Goal: Task Accomplishment & Management: Use online tool/utility

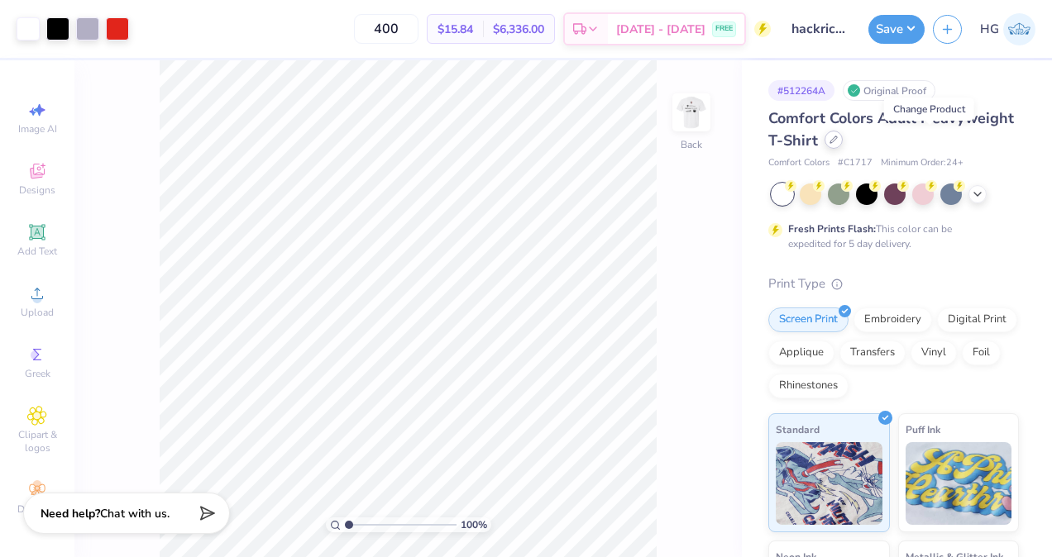
click at [843, 134] on div at bounding box center [834, 140] width 18 height 18
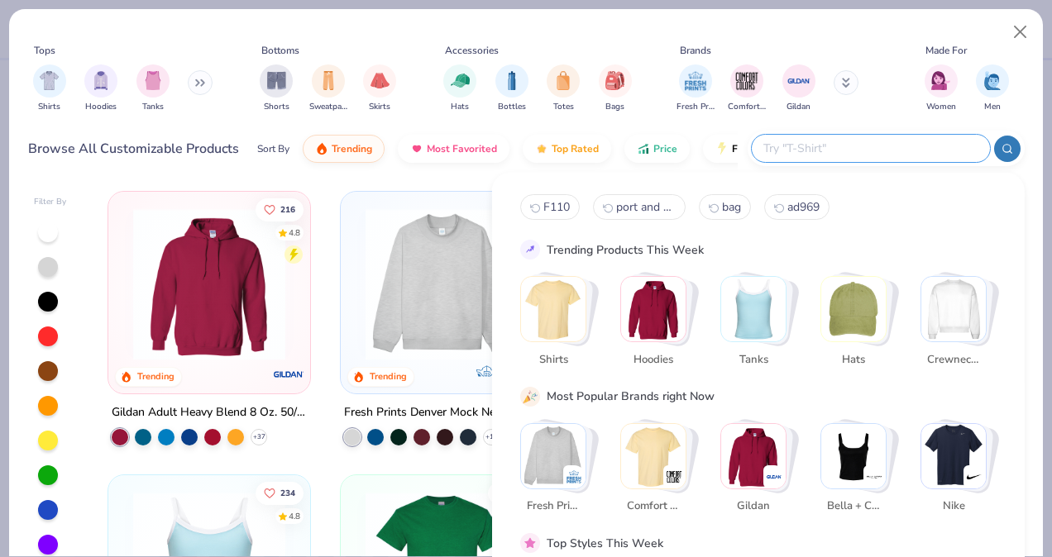
click at [905, 145] on input "text" at bounding box center [870, 148] width 217 height 19
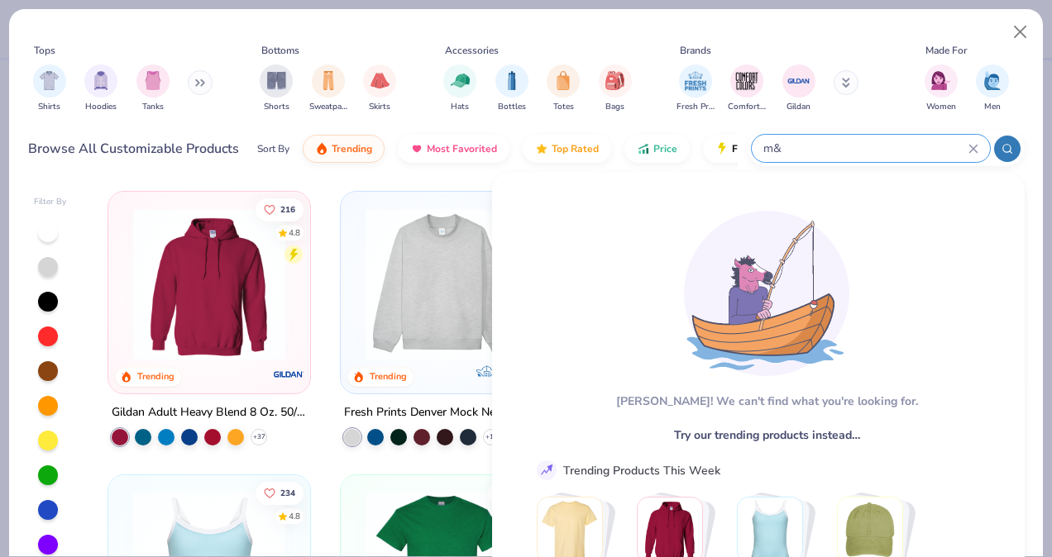
type input "m"
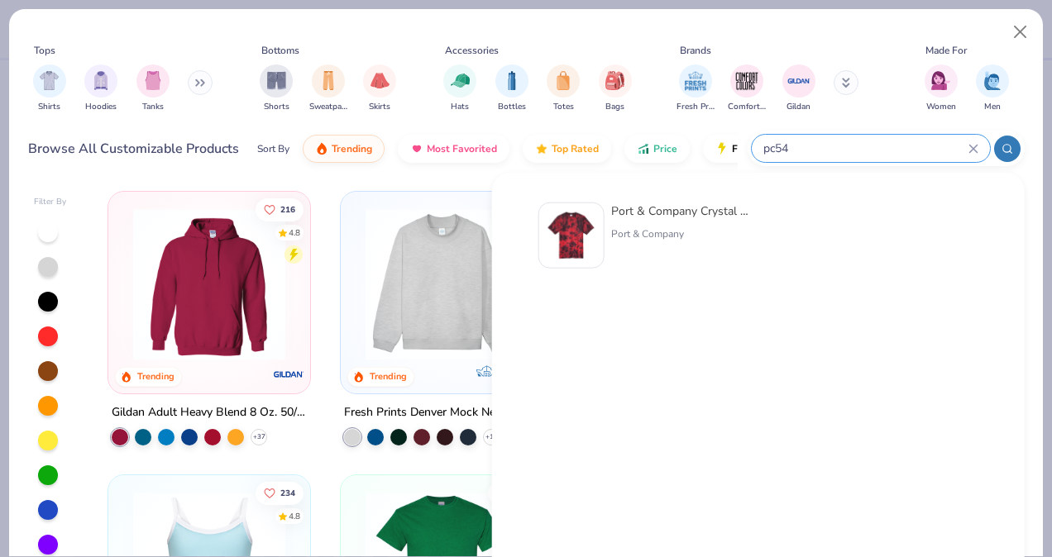
type input "pc54"
click at [710, 227] on div "Port & Company" at bounding box center [680, 234] width 139 height 15
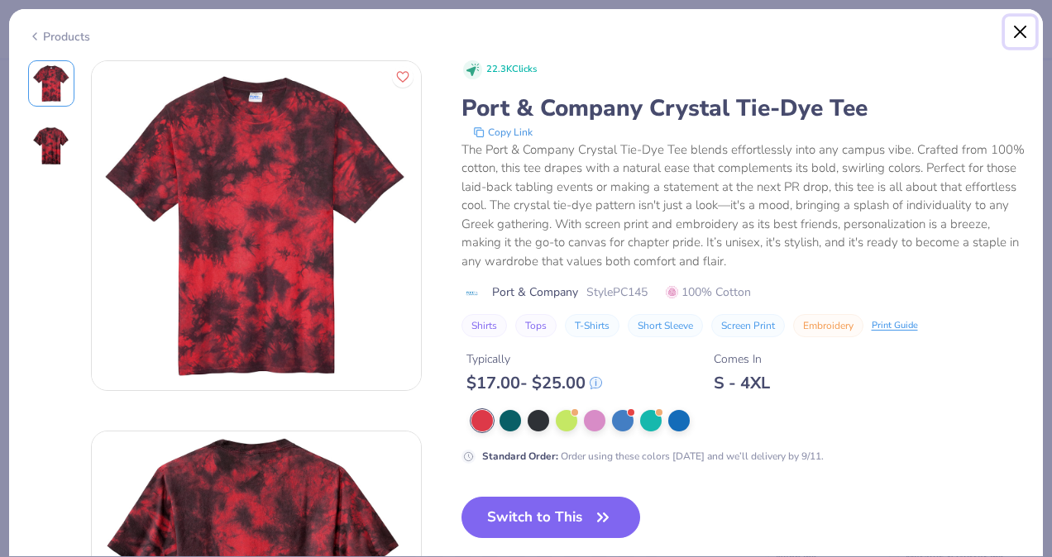
click at [1008, 31] on button "Close" at bounding box center [1020, 32] width 31 height 31
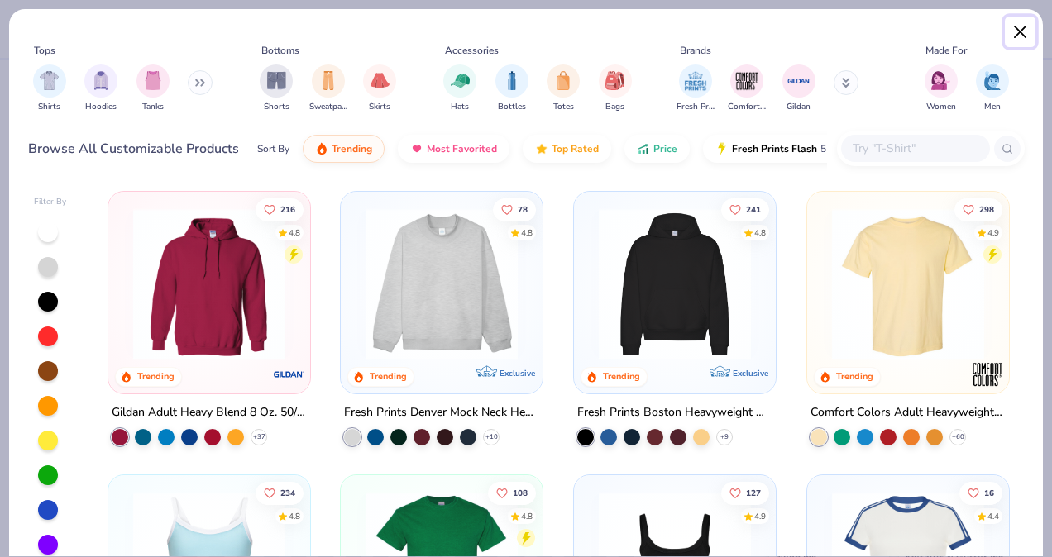
click at [1017, 39] on button "Close" at bounding box center [1020, 32] width 31 height 31
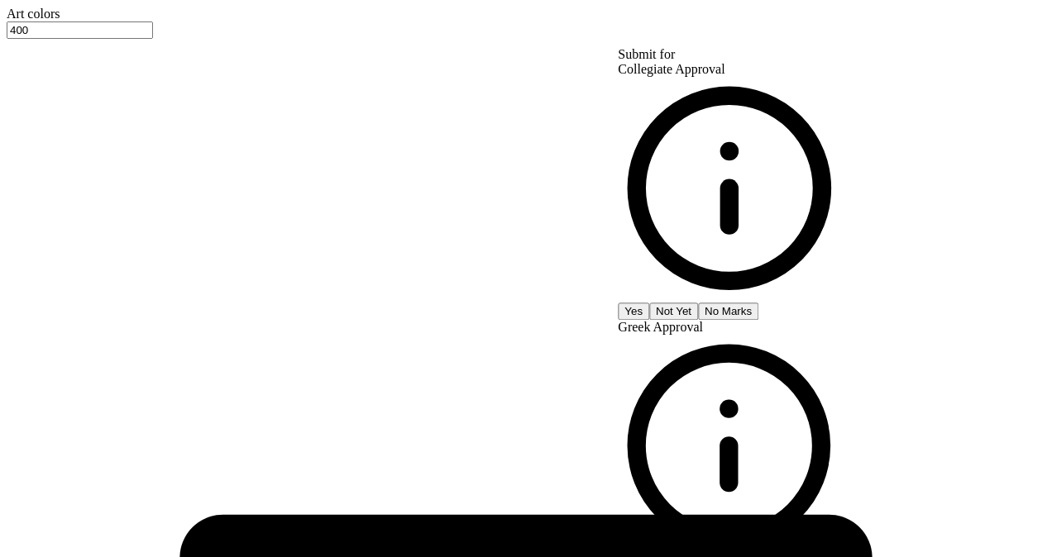
click at [758, 303] on button "No Marks" at bounding box center [728, 311] width 60 height 17
click at [649, 303] on button "Yes" at bounding box center [633, 311] width 31 height 17
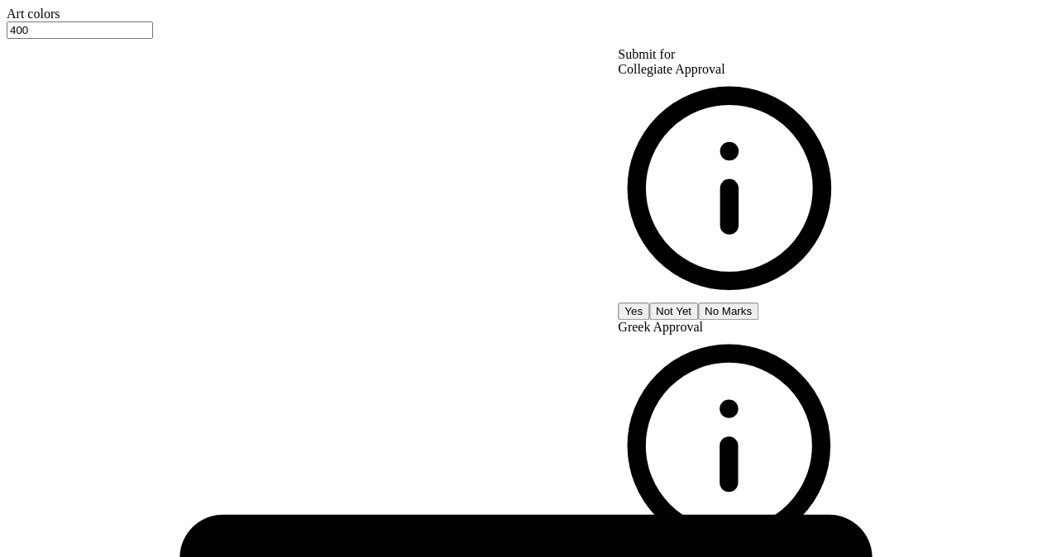
type input "– –"
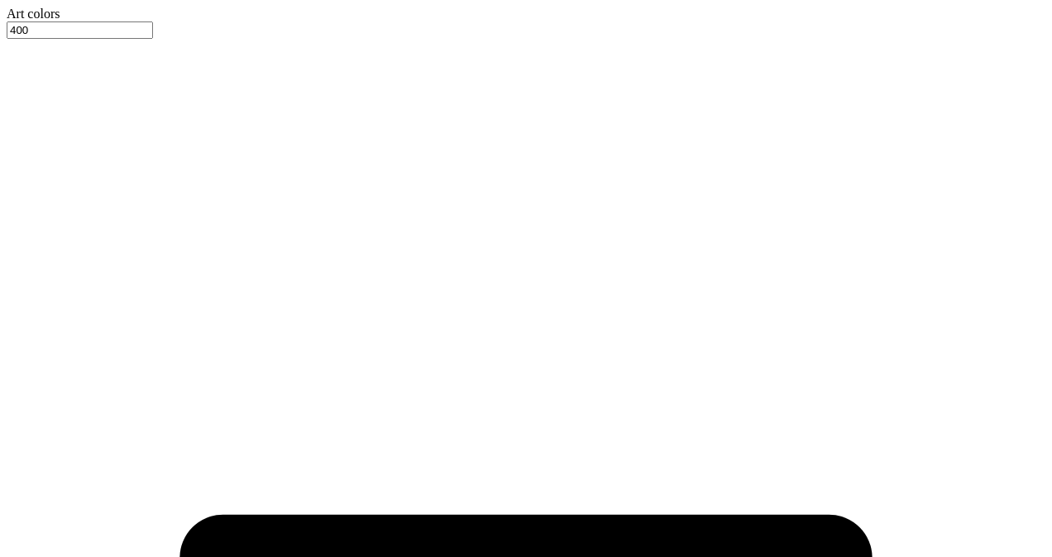
type input "1.06490487166016"
type textarea "x"
type input "1.59296920538986"
type textarea "x"
type input "1.59296920538986"
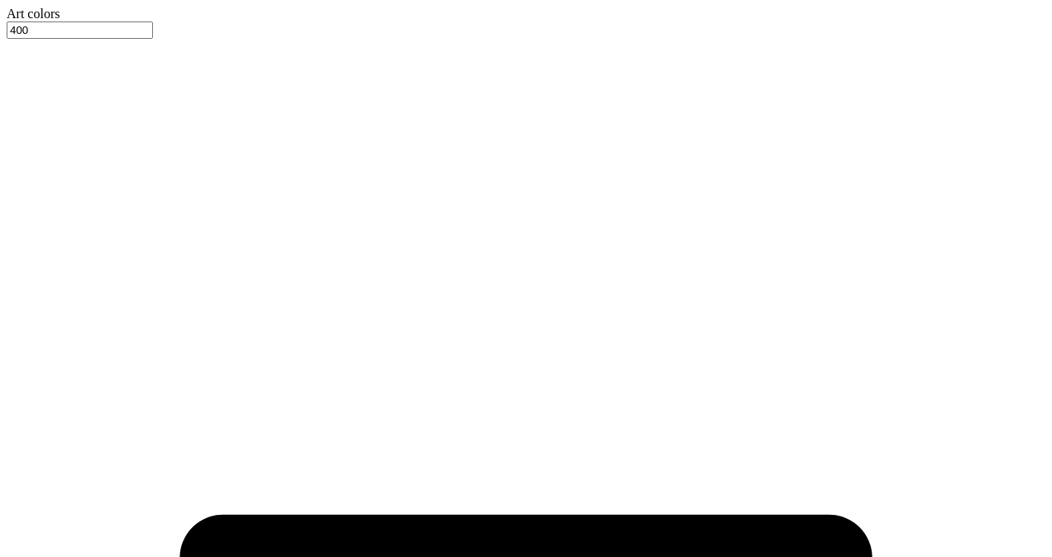
type input "3.73"
type textarea "x"
type input "1.59296920538986"
type textarea "x"
type input "1.59296920538986"
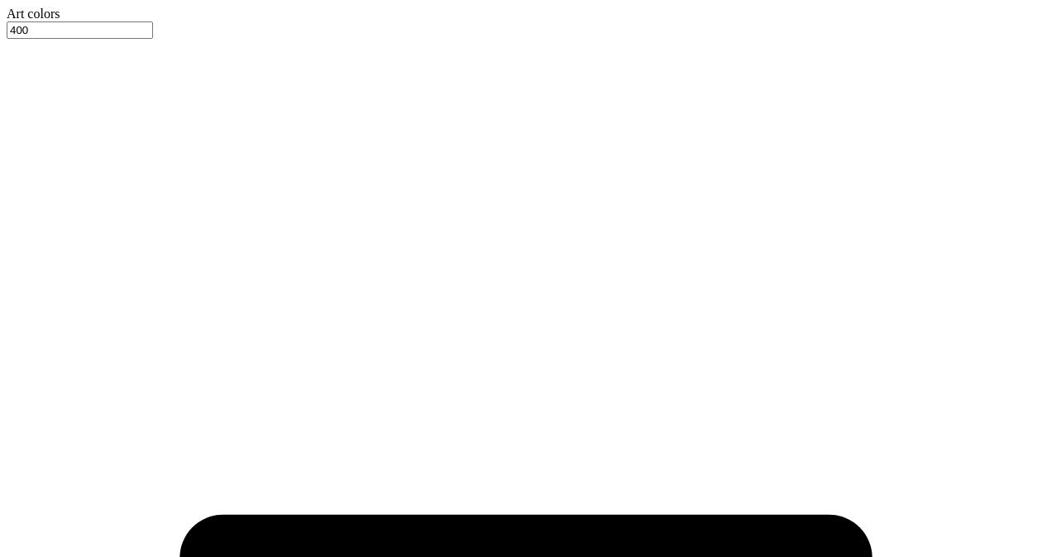
type textarea "x"
type input "1.59296920538986"
type textarea "x"
type input "1.04521129400214"
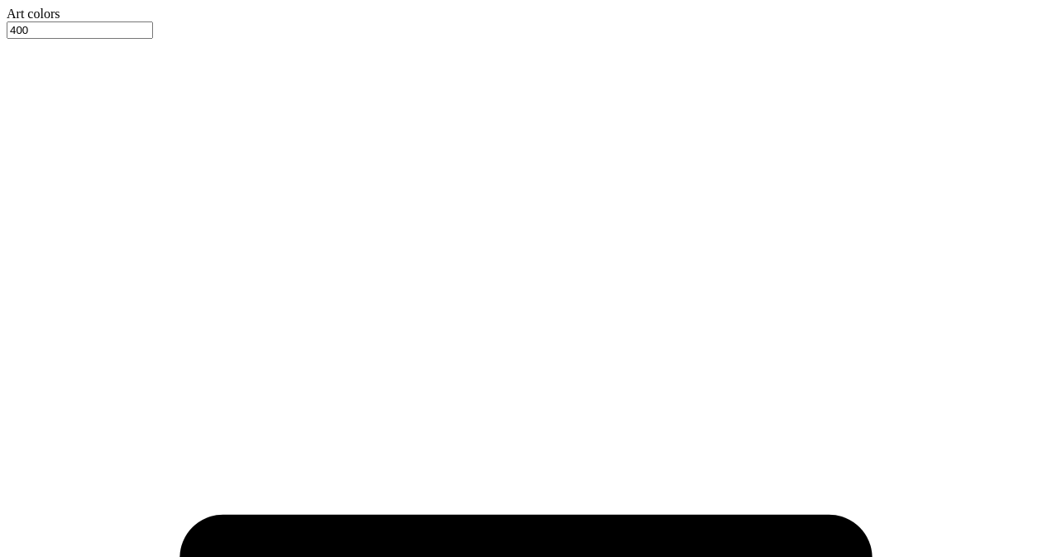
type textarea "x"
type input "1.04521129400214"
type textarea "x"
type input "1.04521129400214"
type textarea "x"
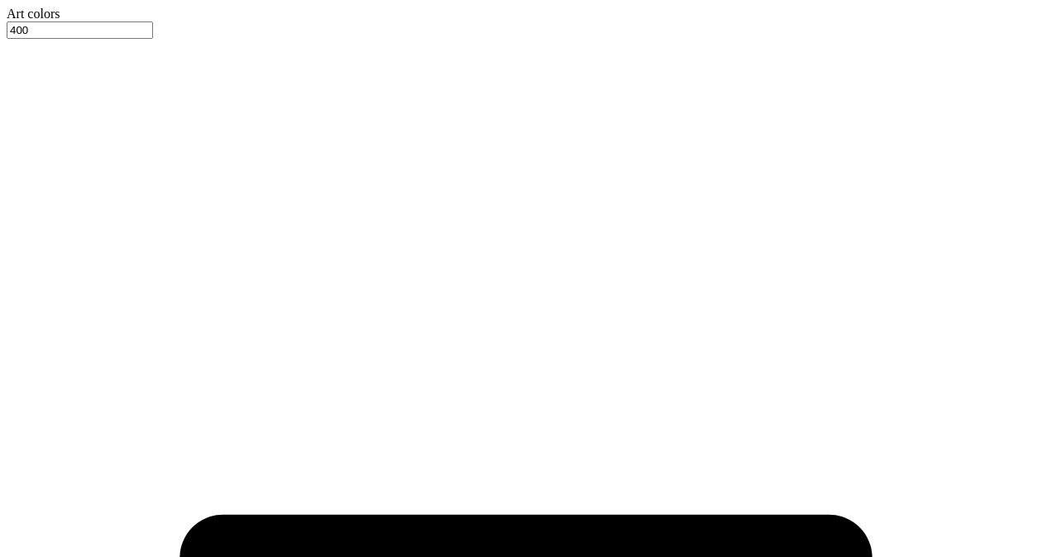
type input "1.04521129400214"
type textarea "x"
type input "1.04521129400214"
type textarea "x"
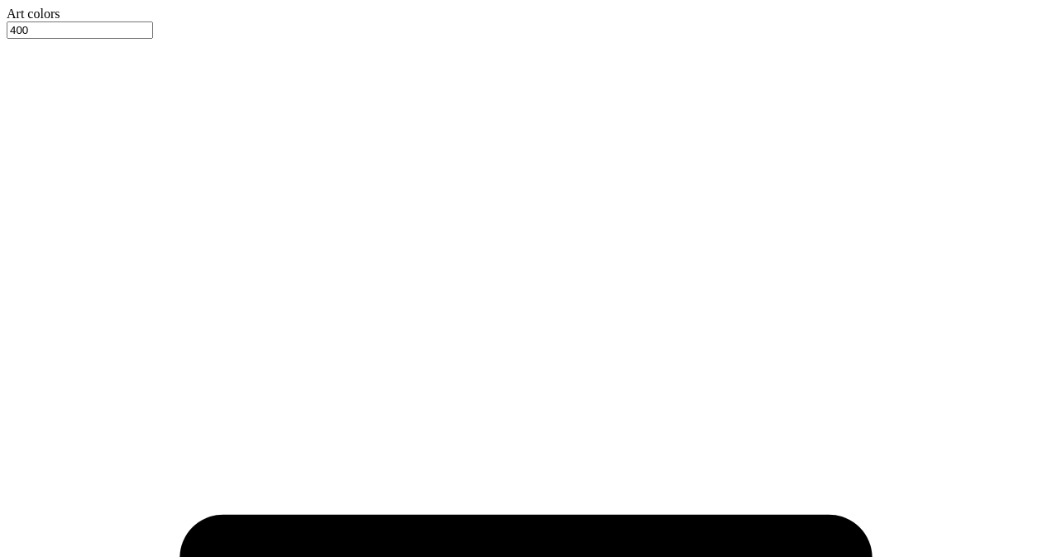
type input "1.04521129400214"
type textarea "x"
type input "3.35614967332905"
type textarea "x"
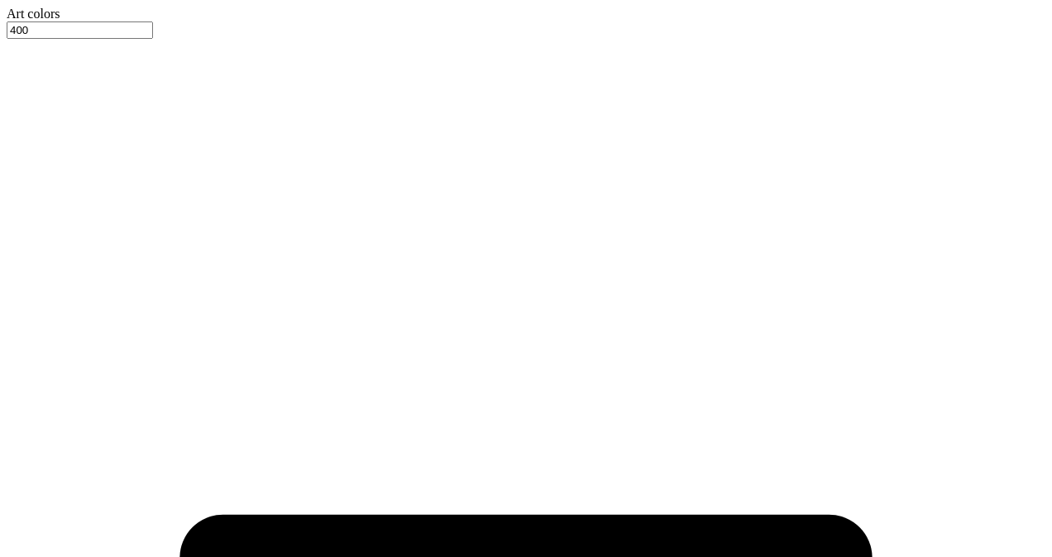
type input "3.35614967332905"
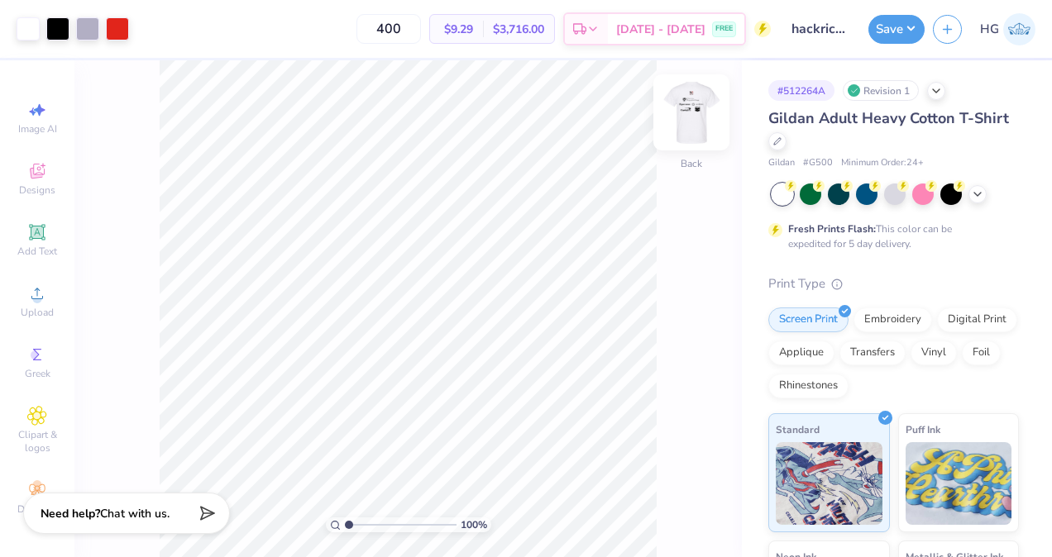
click at [701, 122] on img at bounding box center [691, 112] width 66 height 66
click at [113, 37] on div at bounding box center [117, 27] width 23 height 23
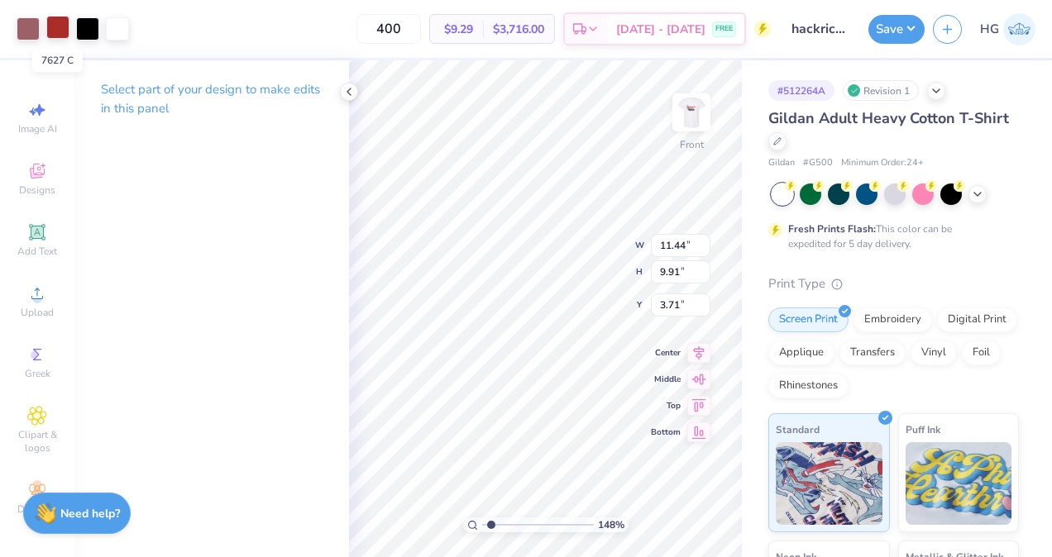
click at [64, 35] on div at bounding box center [57, 27] width 23 height 23
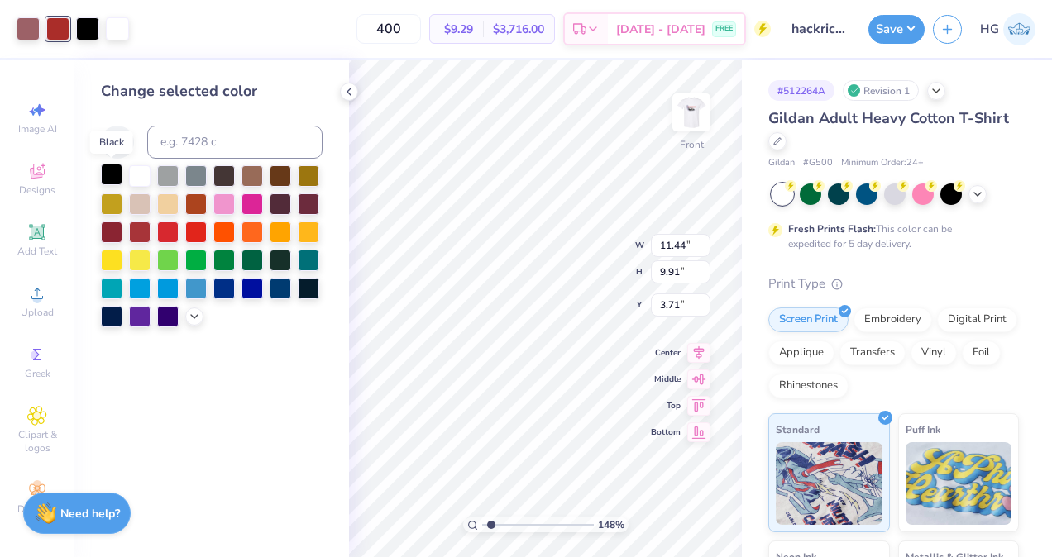
click at [108, 177] on div at bounding box center [112, 175] width 22 height 22
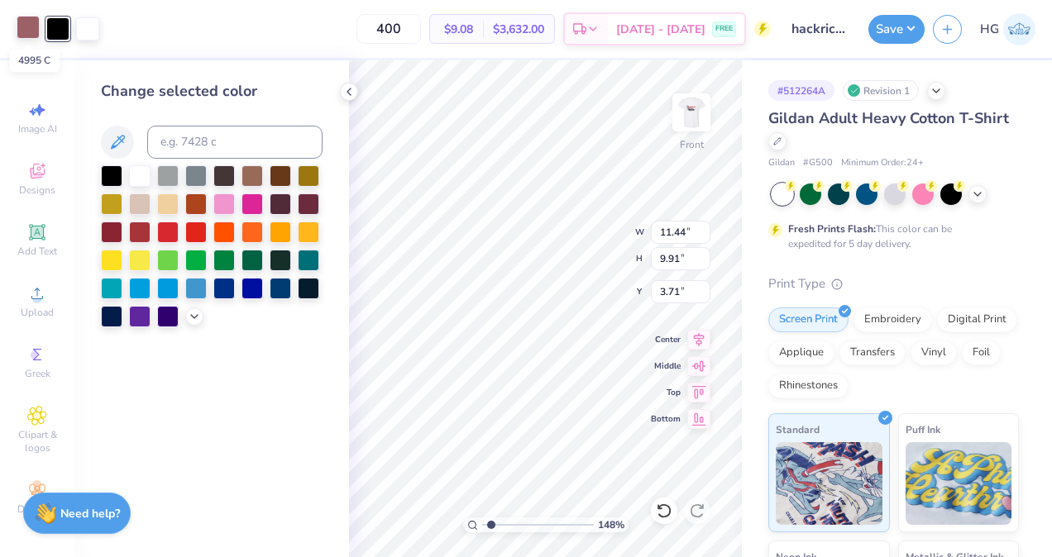
click at [31, 31] on div at bounding box center [28, 27] width 23 height 23
click at [106, 168] on div at bounding box center [112, 175] width 22 height 22
click at [57, 28] on div at bounding box center [57, 27] width 23 height 23
click at [197, 314] on icon at bounding box center [194, 314] width 13 height 13
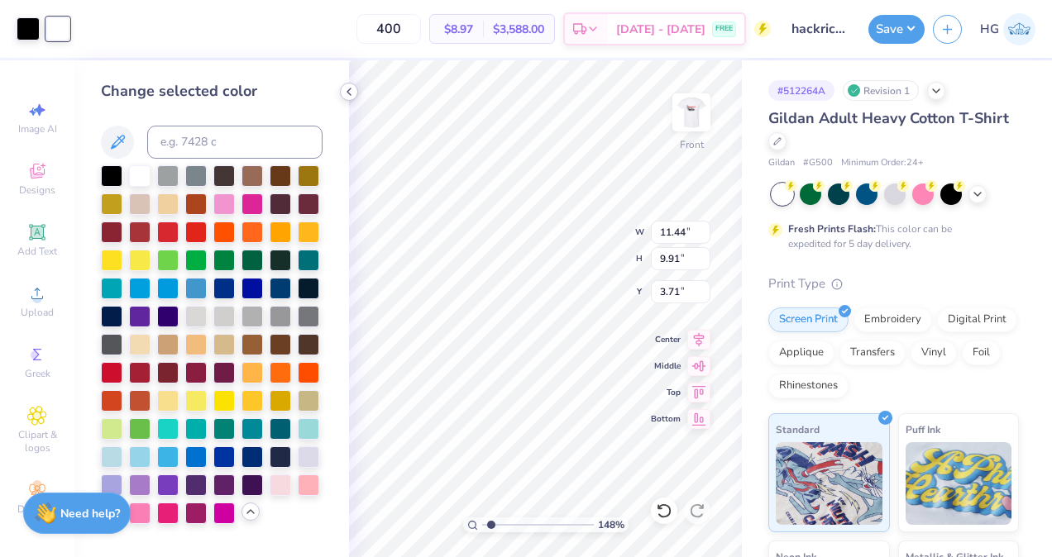
click at [351, 98] on icon at bounding box center [348, 91] width 13 height 13
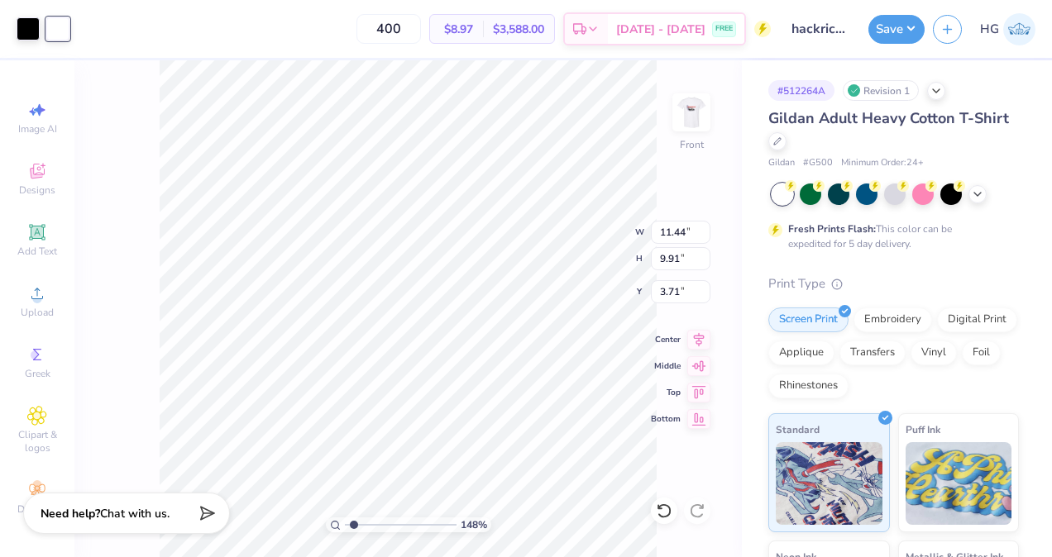
type input "1.47880679217917"
